Goal: Task Accomplishment & Management: Complete application form

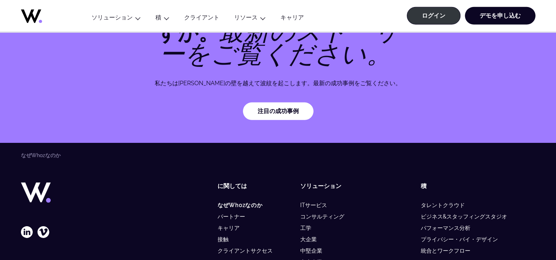
scroll to position [2334, 0]
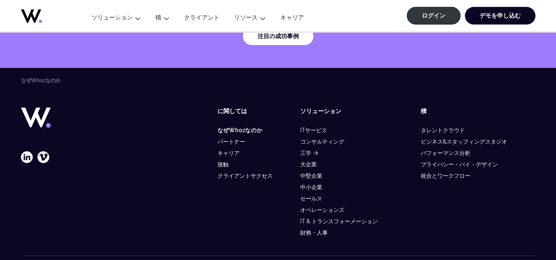
click at [304, 150] on link "工学" at bounding box center [309, 153] width 18 height 7
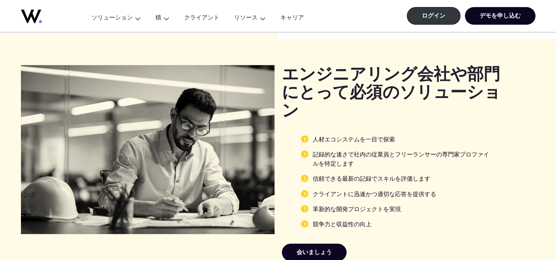
scroll to position [882, 0]
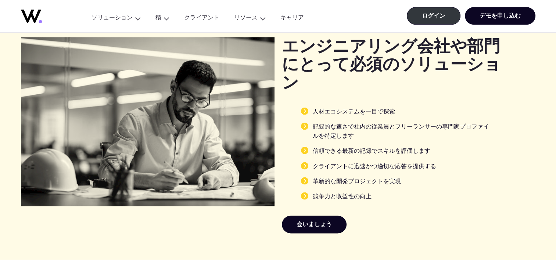
click at [304, 107] on li "人材エコシステムを一目で探索" at bounding box center [397, 111] width 192 height 9
click at [308, 122] on li "記録的な速さで社内の従業員とフリーランサーの専門家プロファイルを特定します" at bounding box center [397, 131] width 192 height 19
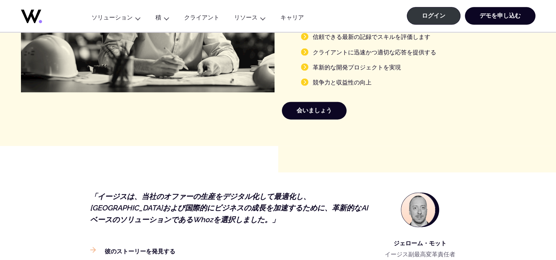
scroll to position [1029, 0]
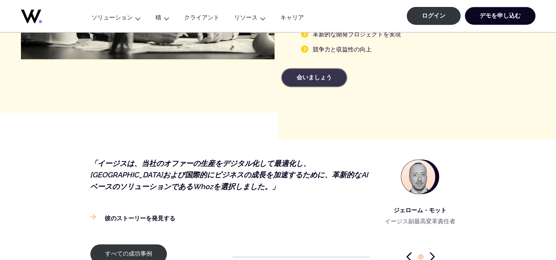
click at [308, 69] on link "会いましょう" at bounding box center [314, 78] width 65 height 18
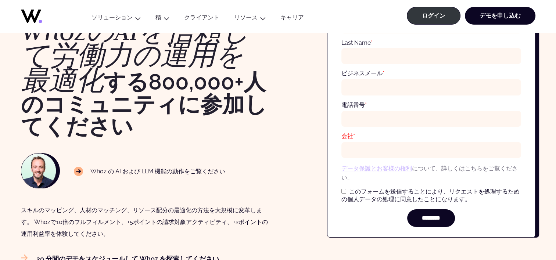
scroll to position [76, 0]
